Goal: Transaction & Acquisition: Purchase product/service

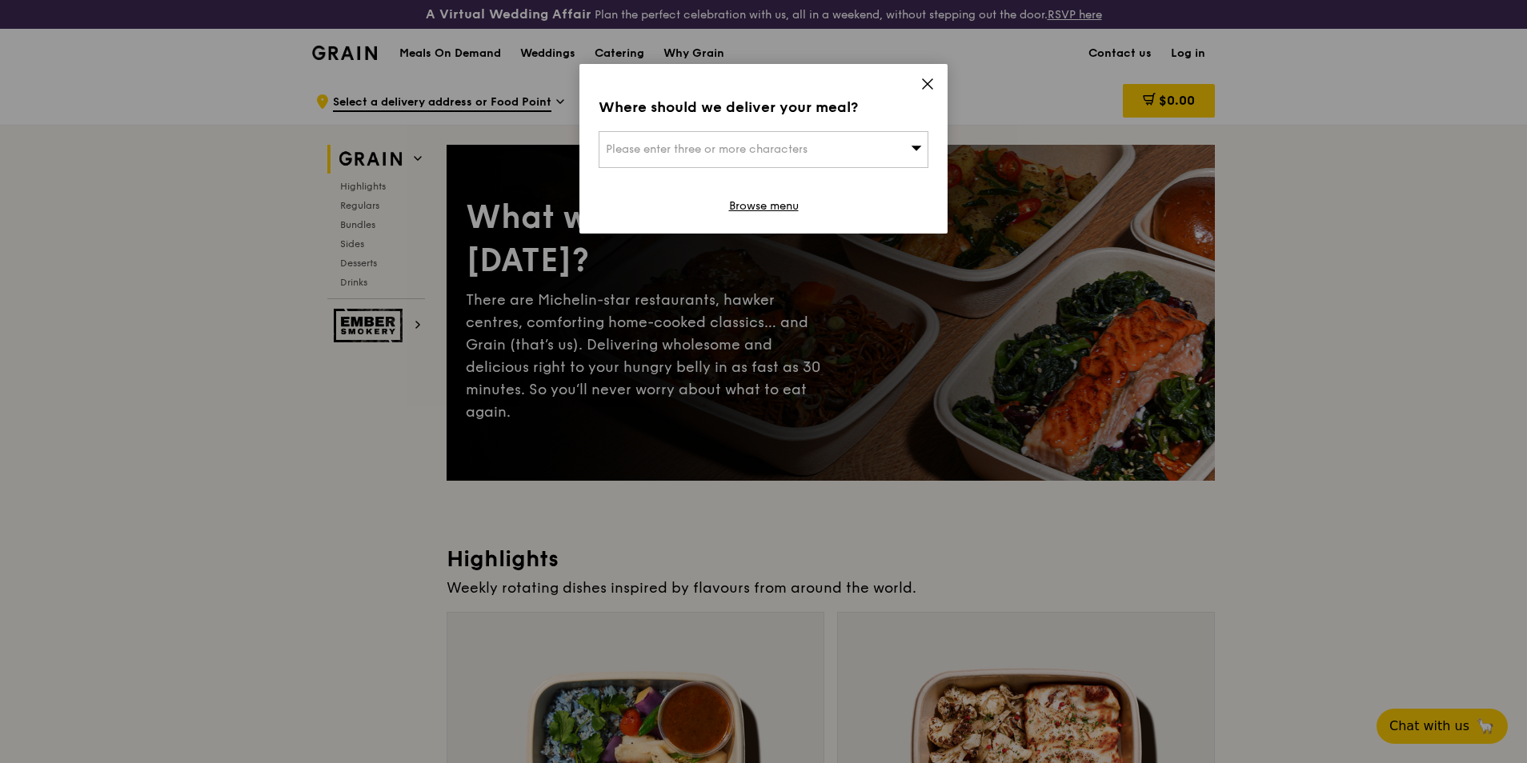
click at [925, 80] on icon at bounding box center [927, 84] width 14 height 14
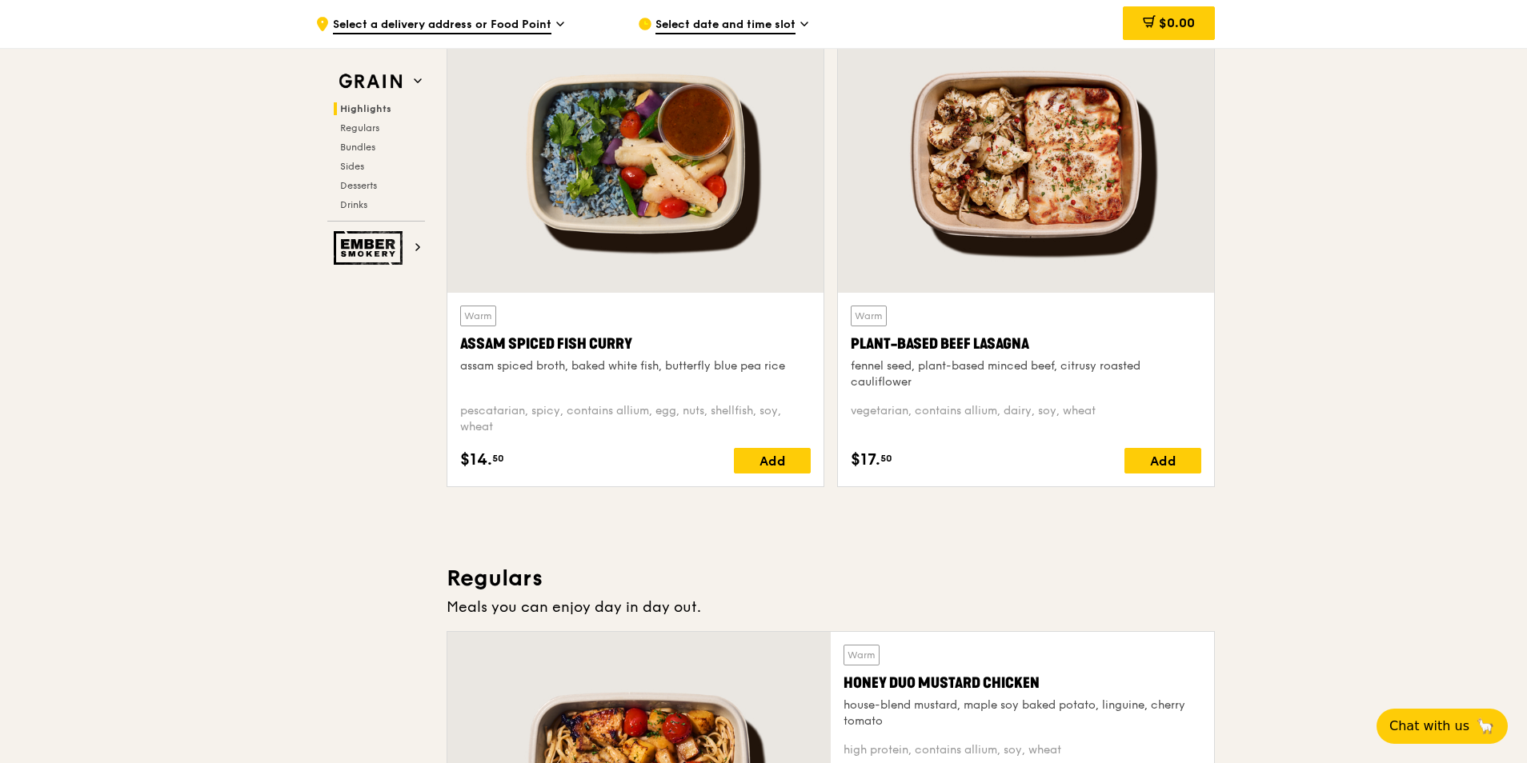
scroll to position [560, 0]
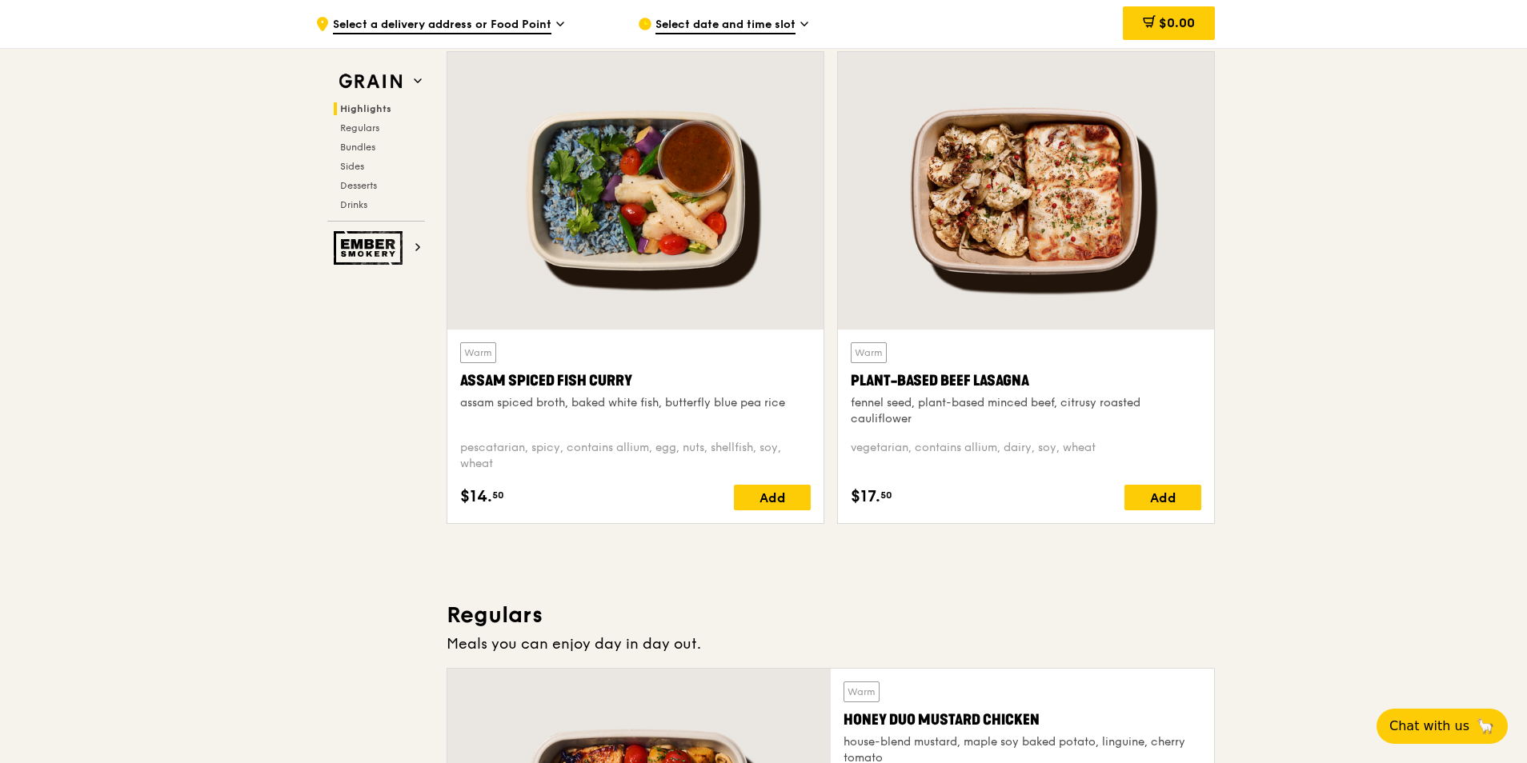
drag, startPoint x: 647, startPoint y: 385, endPoint x: 453, endPoint y: 380, distance: 194.5
click at [453, 380] on div "Warm Assam Spiced Fish [PERSON_NAME] assam spiced broth, baked white fish, butt…" at bounding box center [635, 427] width 376 height 194
click at [755, 503] on div "Add" at bounding box center [772, 498] width 77 height 26
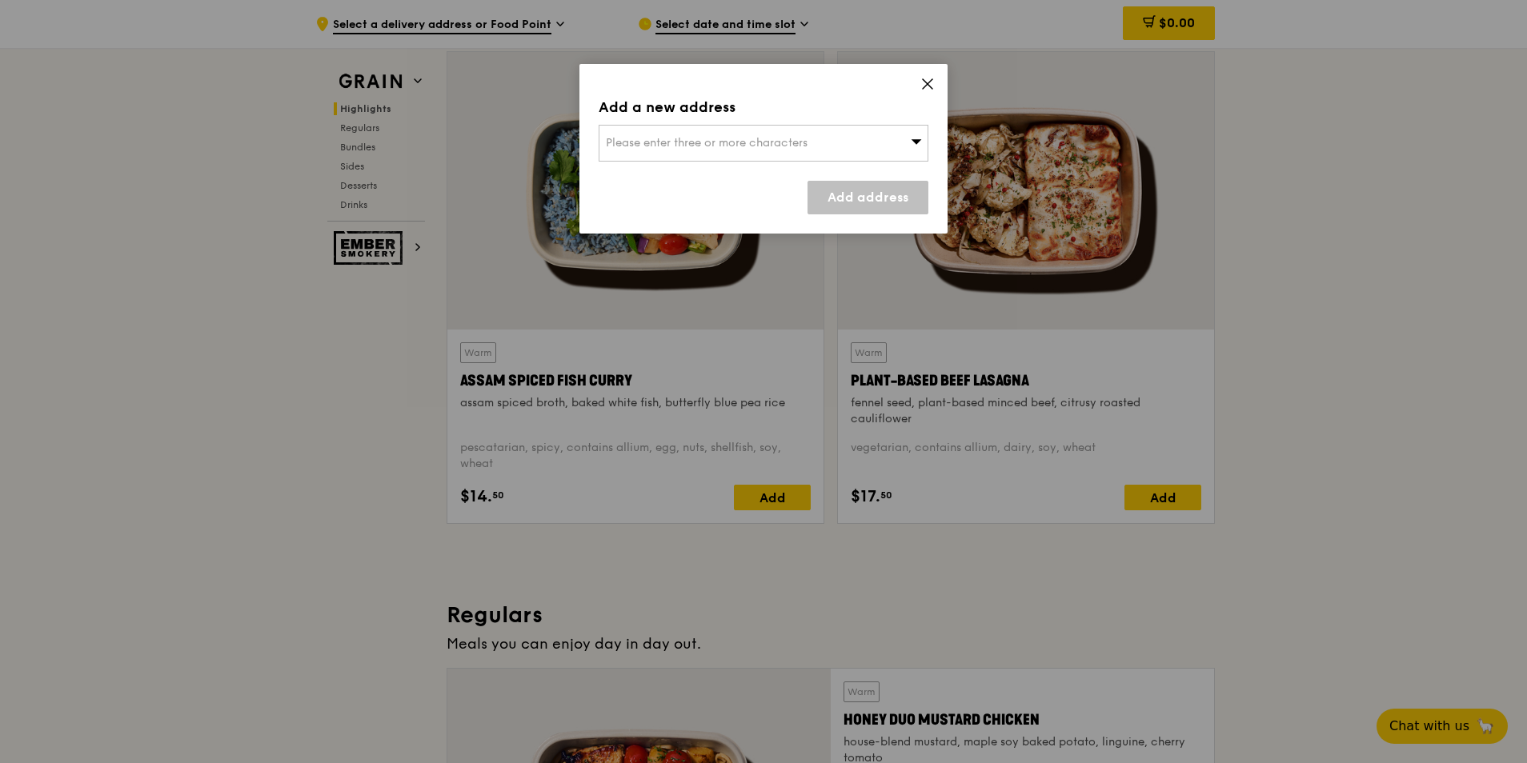
click at [922, 128] on div "Please enter three or more characters" at bounding box center [764, 143] width 330 height 37
click at [923, 83] on icon at bounding box center [927, 84] width 14 height 14
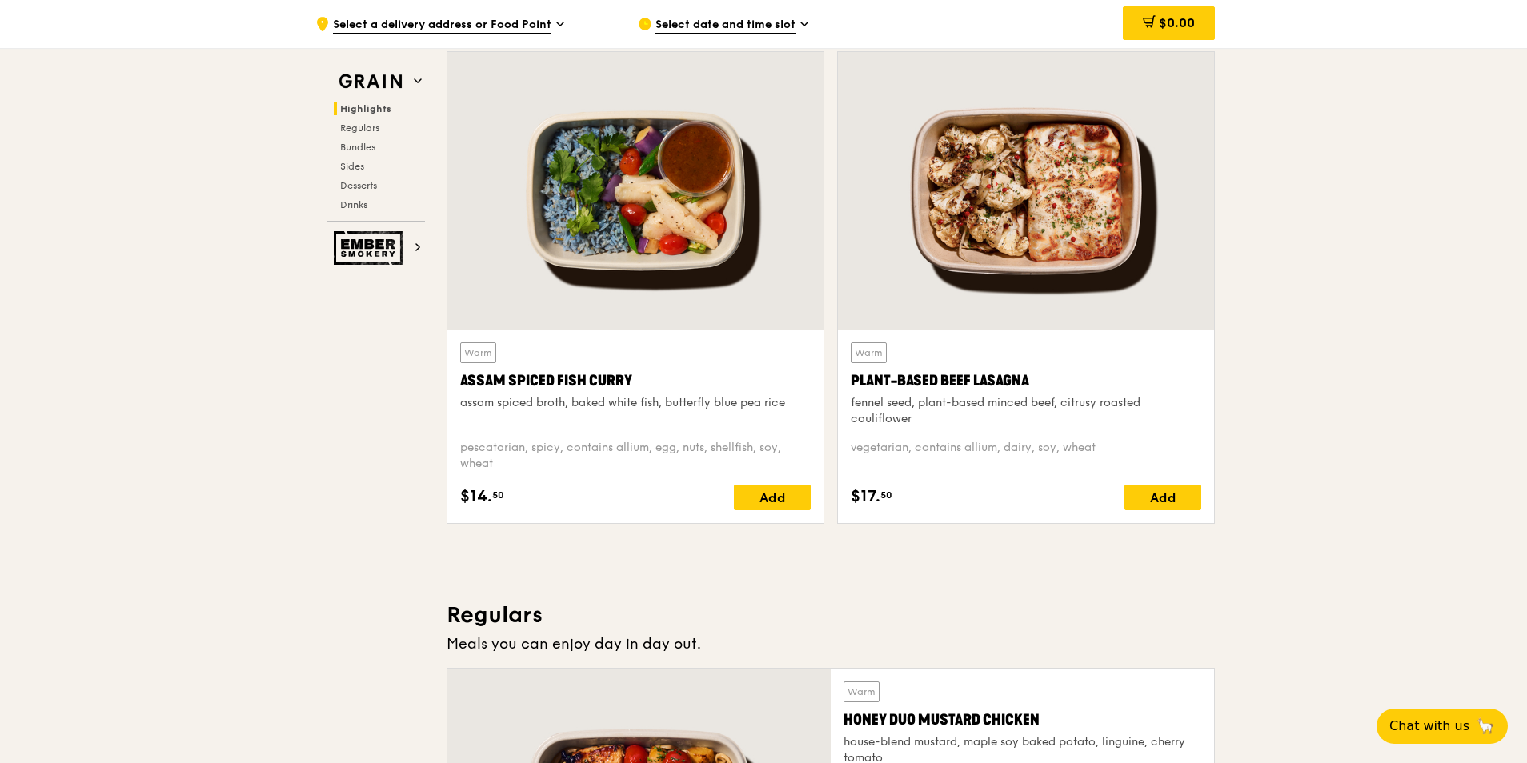
drag, startPoint x: 669, startPoint y: 381, endPoint x: 454, endPoint y: 383, distance: 215.3
click at [454, 383] on div "Warm Assam Spiced Fish [PERSON_NAME] assam spiced broth, baked white fish, butt…" at bounding box center [635, 427] width 376 height 194
copy div "Assam Spiced Fish Curry"
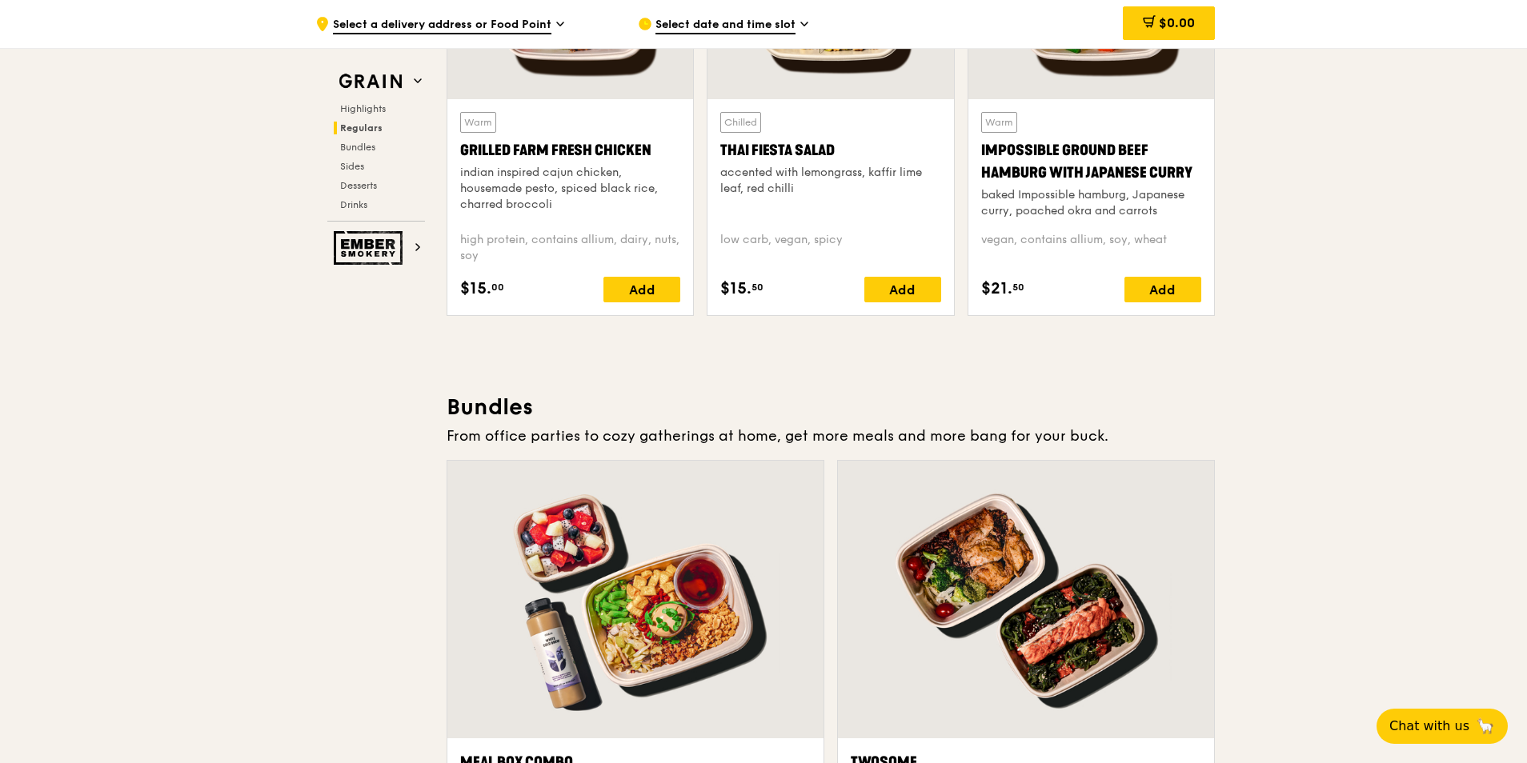
scroll to position [1921, 0]
